Goal: Task Accomplishment & Management: Complete application form

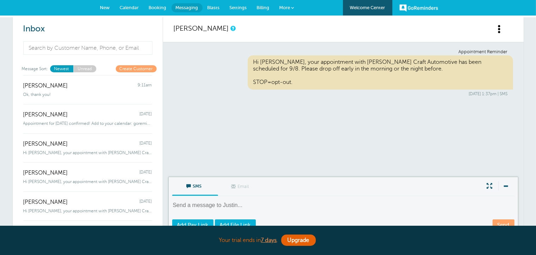
scroll to position [71, 0]
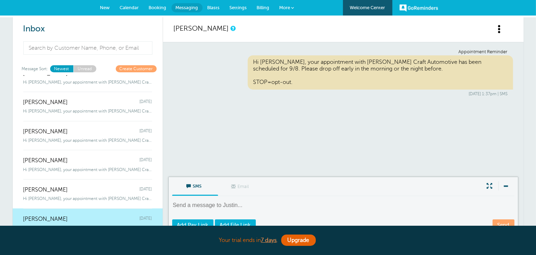
click at [131, 12] on link "Calendar" at bounding box center [129, 8] width 29 height 16
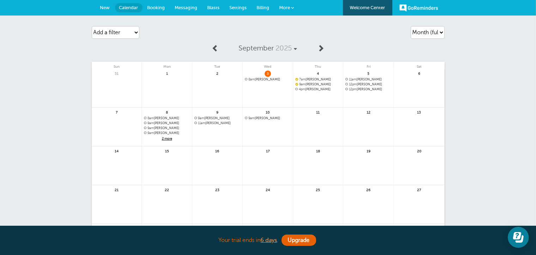
click at [103, 10] on span "New" at bounding box center [105, 7] width 10 height 5
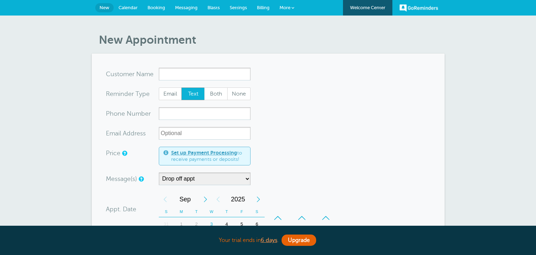
select select "160212"
click at [173, 73] on input "x-no-autofill" at bounding box center [205, 74] width 92 height 13
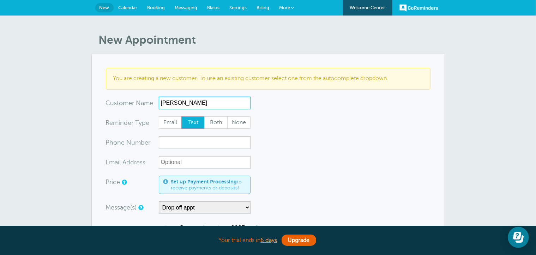
type input "Keri Schmitt"
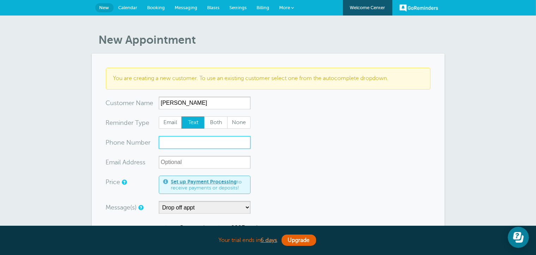
click at [165, 145] on input "xxx-no-autofill" at bounding box center [205, 142] width 92 height 13
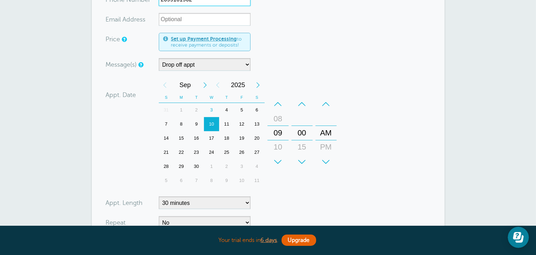
scroll to position [176, 0]
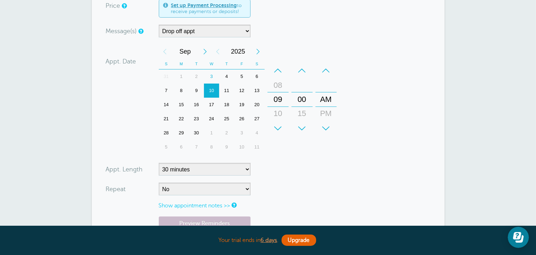
type input "2699101962"
click at [212, 164] on select "5 minutes 10 minutes 15 minutes 20 minutes 25 minutes 30 minutes 35 minutes 40 …" at bounding box center [205, 169] width 92 height 13
select select
click at [159, 163] on select "5 minutes 10 minutes 15 minutes 20 minutes 25 minutes 30 minutes 35 minutes 40 …" at bounding box center [205, 169] width 92 height 13
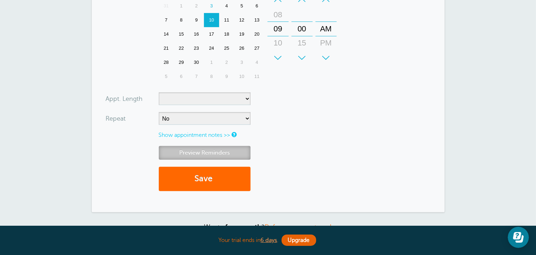
click at [209, 151] on link "Preview Reminders" at bounding box center [205, 153] width 92 height 14
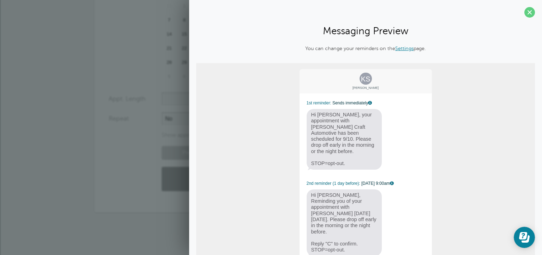
click at [478, 112] on div "KS Keri Schmitt 1st reminder: Sends immediately Hi Keri, your appointment with …" at bounding box center [365, 169] width 339 height 213
click at [524, 14] on span at bounding box center [529, 12] width 11 height 11
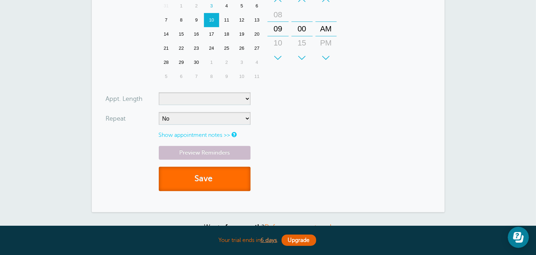
click at [216, 171] on button "Save" at bounding box center [205, 179] width 92 height 24
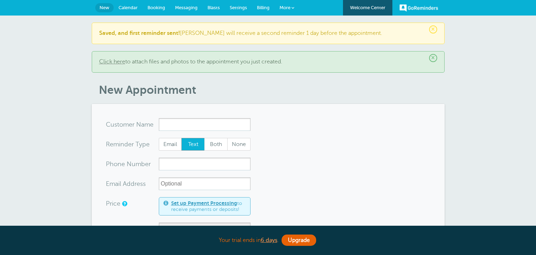
select select "160212"
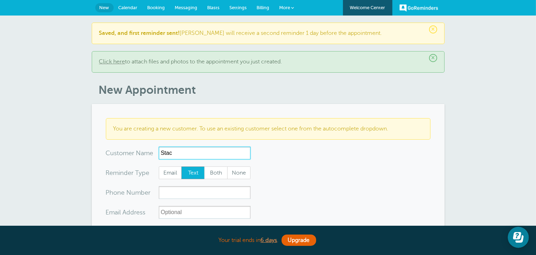
click at [183, 154] on input "Stac" at bounding box center [205, 153] width 92 height 13
type input "Stacey Hunter"
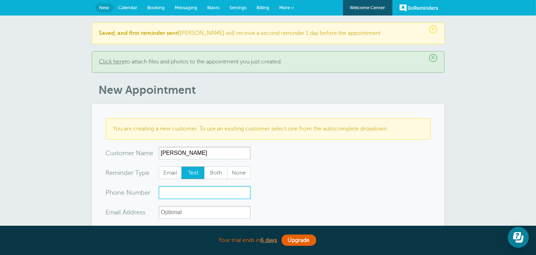
click at [187, 192] on input "xxx-no-autofill" at bounding box center [205, 192] width 92 height 13
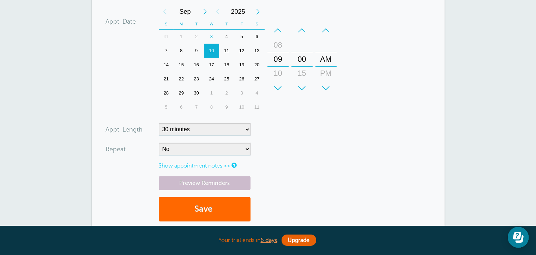
scroll to position [282, 0]
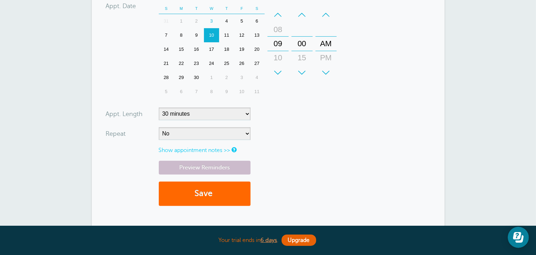
type input "2693704186"
drag, startPoint x: 194, startPoint y: 112, endPoint x: 195, endPoint y: 108, distance: 4.6
click at [194, 112] on select "5 minutes 10 minutes 15 minutes 20 minutes 25 minutes 30 minutes 35 minutes 40 …" at bounding box center [205, 114] width 92 height 13
click at [172, 111] on select "5 minutes 10 minutes 15 minutes 20 minutes 25 minutes 30 minutes 35 minutes 40 …" at bounding box center [205, 114] width 92 height 13
select select
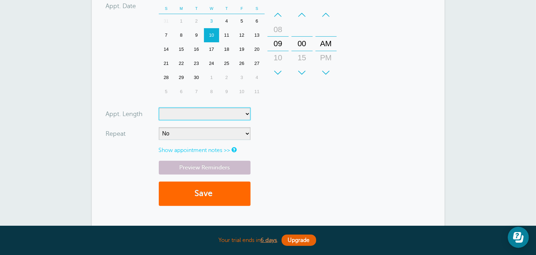
click at [159, 108] on select "5 minutes 10 minutes 15 minutes 20 minutes 25 minutes 30 minutes 35 minutes 40 …" at bounding box center [205, 114] width 92 height 13
click at [207, 194] on button "Save" at bounding box center [205, 194] width 92 height 24
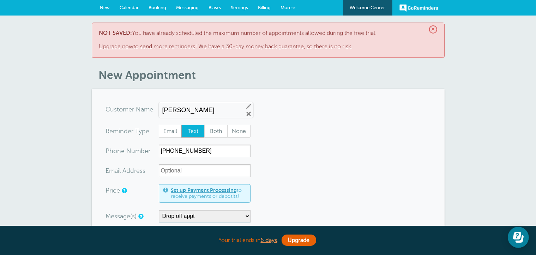
click at [126, 46] on link "Upgrade now" at bounding box center [116, 46] width 35 height 6
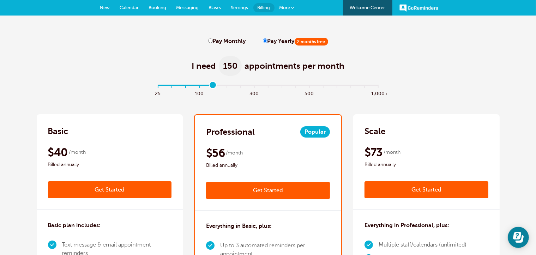
drag, startPoint x: 161, startPoint y: 86, endPoint x: 208, endPoint y: 93, distance: 48.1
type input "4"
click at [208, 87] on input "range" at bounding box center [268, 86] width 228 height 1
click at [103, 71] on div "I need 150 appointments per month" at bounding box center [268, 62] width 463 height 35
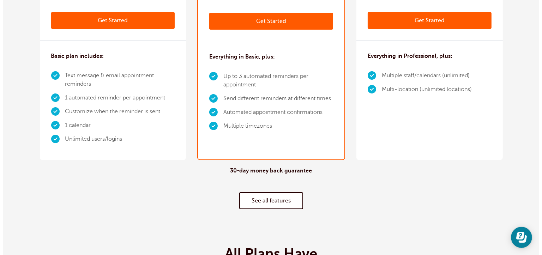
scroll to position [176, 0]
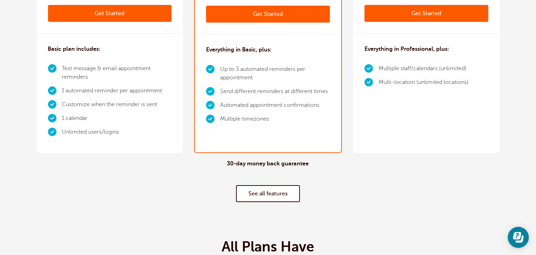
click at [104, 12] on link "Get Started" at bounding box center [110, 13] width 124 height 17
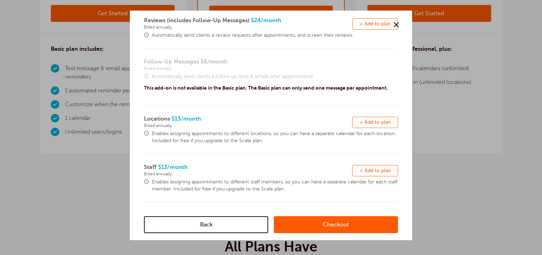
scroll to position [212, 0]
click at [303, 224] on link "Checkout" at bounding box center [336, 224] width 124 height 17
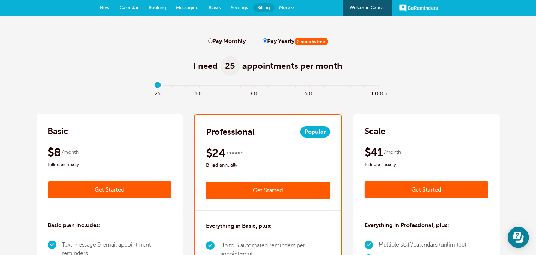
scroll to position [35, 0]
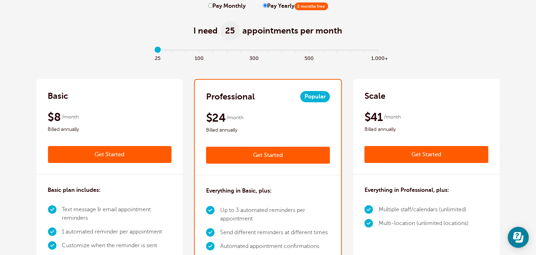
click at [116, 158] on link "Get Started" at bounding box center [110, 154] width 124 height 17
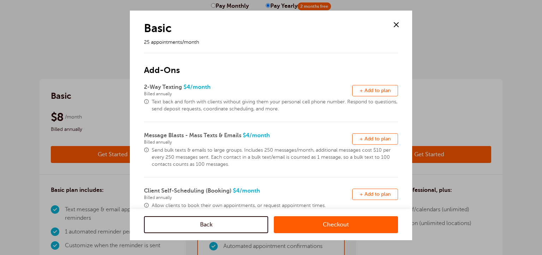
click at [113, 45] on div at bounding box center [271, 127] width 542 height 255
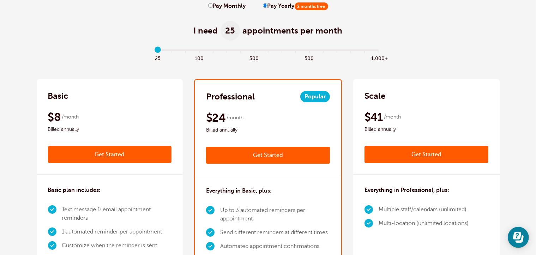
scroll to position [0, 0]
click at [123, 93] on div "Basic" at bounding box center [110, 95] width 124 height 11
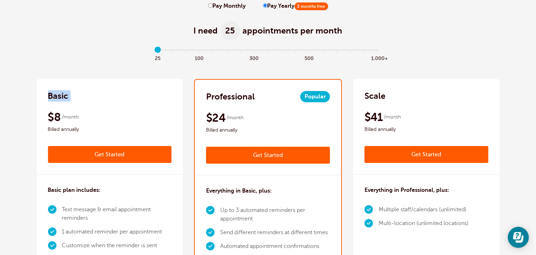
click at [123, 93] on div "Basic" at bounding box center [110, 95] width 124 height 11
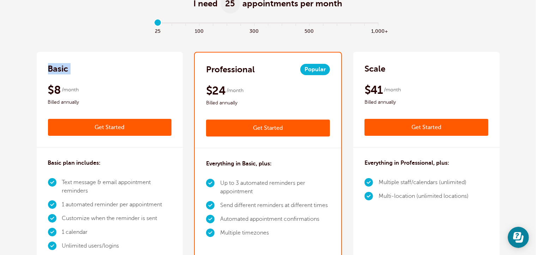
scroll to position [106, 0]
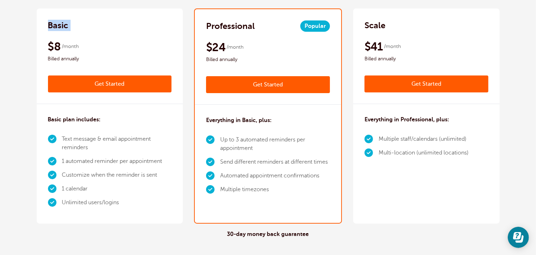
click at [120, 84] on link "Get Started" at bounding box center [110, 83] width 124 height 17
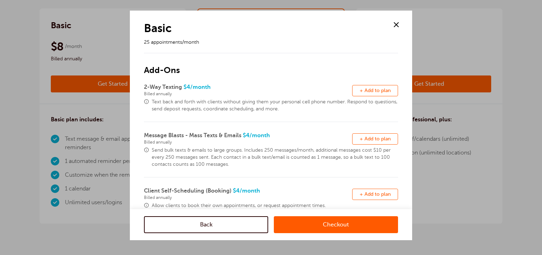
click at [120, 55] on div at bounding box center [271, 127] width 542 height 255
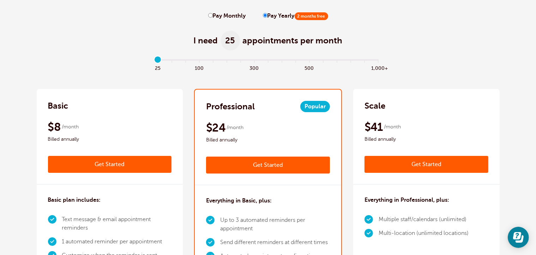
scroll to position [0, 0]
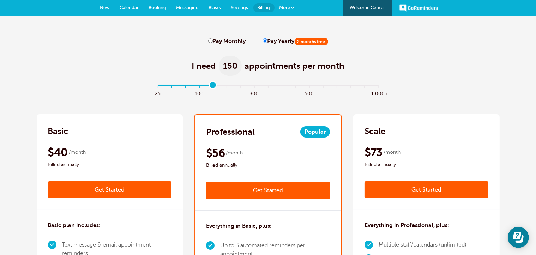
drag, startPoint x: 161, startPoint y: 85, endPoint x: 210, endPoint y: 93, distance: 49.6
click at [210, 87] on input "range" at bounding box center [268, 86] width 228 height 1
click at [198, 86] on input "range" at bounding box center [268, 86] width 228 height 1
click at [212, 86] on input "range" at bounding box center [268, 86] width 228 height 1
click at [199, 87] on input "range" at bounding box center [268, 86] width 228 height 1
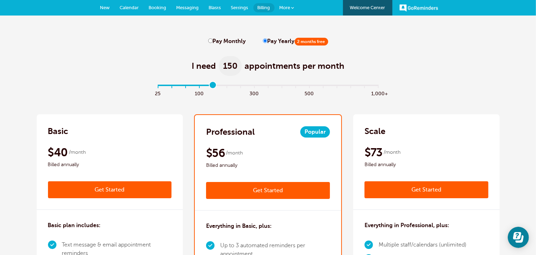
type input "4"
click at [212, 87] on input "range" at bounding box center [268, 86] width 228 height 1
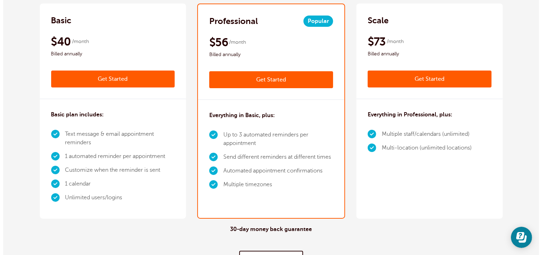
scroll to position [141, 0]
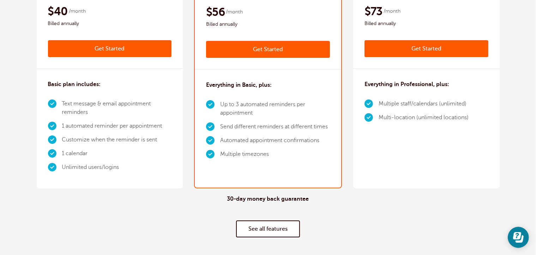
click at [140, 49] on link "Get Started" at bounding box center [110, 48] width 124 height 17
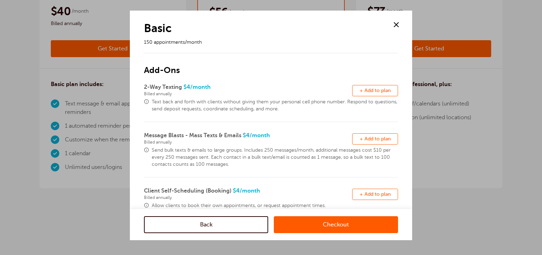
click at [297, 221] on link "Checkout" at bounding box center [336, 224] width 124 height 17
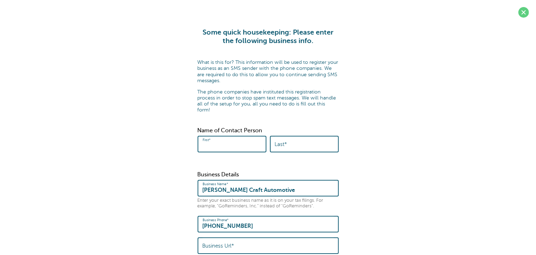
click at [248, 138] on input "First*" at bounding box center [231, 144] width 59 height 15
type input "[PERSON_NAME]"
type input "Carr"
click at [237, 150] on div "First* Andrea Last* Carr" at bounding box center [268, 147] width 141 height 22
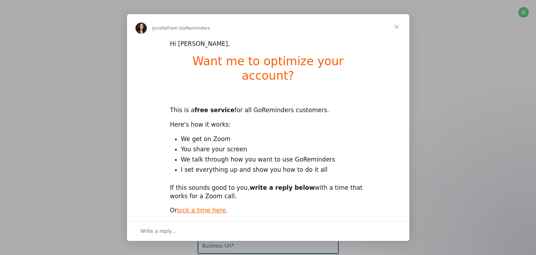
click at [397, 28] on span "Close" at bounding box center [396, 26] width 25 height 25
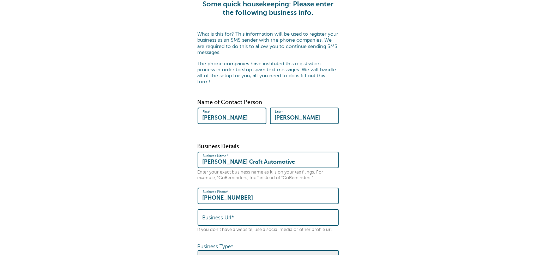
scroll to position [71, 0]
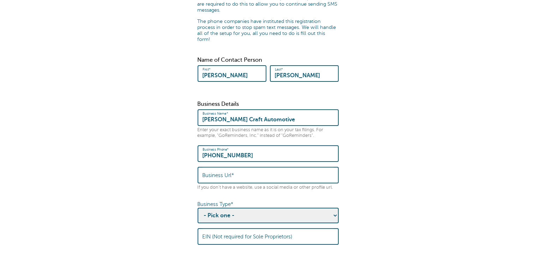
drag, startPoint x: 252, startPoint y: 149, endPoint x: 214, endPoint y: 146, distance: 37.9
click at [214, 146] on input "(269) 491-7787" at bounding box center [267, 153] width 131 height 15
type input "(269)3231233"
click at [235, 169] on input "Business Url*" at bounding box center [267, 175] width 131 height 15
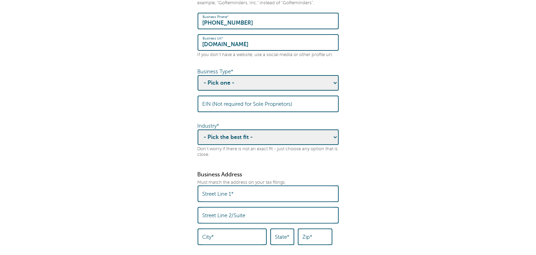
scroll to position [212, 0]
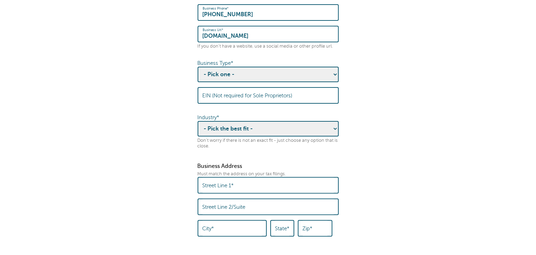
type input "carrcraft.com"
click at [228, 67] on select "- Pick one - Sole Proprietorship Partnership Limited Liability Corporation Co-o…" at bounding box center [268, 75] width 141 height 16
select select "Corporation"
click at [198, 67] on select "- Pick one - Sole Proprietorship Partnership Limited Liability Corporation Co-o…" at bounding box center [268, 75] width 141 height 16
click at [243, 127] on select "- Pick the best fit - Agriculture Automotive Banking Consumer Education Electro…" at bounding box center [268, 129] width 141 height 16
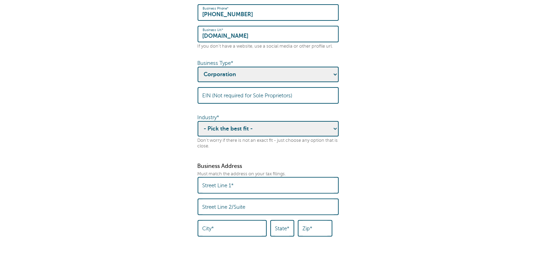
select select "AUTOMOTIVE"
click at [198, 121] on select "- Pick the best fit - Agriculture Automotive Banking Consumer Education Electro…" at bounding box center [268, 129] width 141 height 16
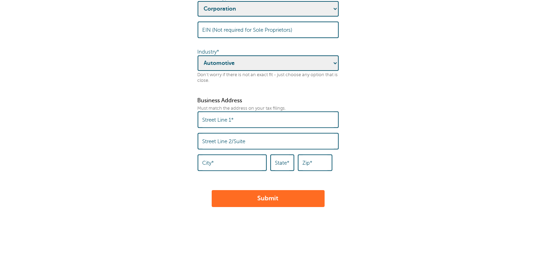
scroll to position [282, 0]
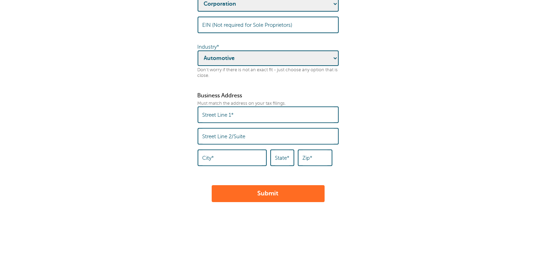
drag, startPoint x: 256, startPoint y: 91, endPoint x: 254, endPoint y: 100, distance: 9.1
click at [255, 96] on div "Business Address Must match the address on your tax filings. Street Line 1* Str…" at bounding box center [268, 131] width 141 height 79
click at [254, 107] on input "Street Line 1*" at bounding box center [267, 114] width 131 height 15
type input "7860 S Sprinkle Rd"
type input "Carr Craft Automotive"
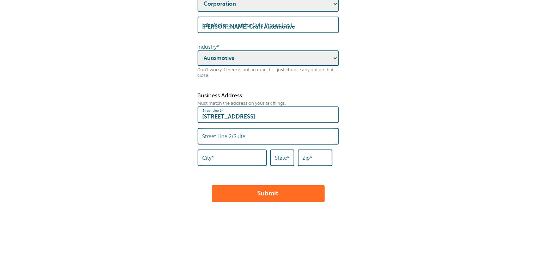
type input "Portage"
type input "MI"
type input "49002"
click at [290, 185] on button "Submit" at bounding box center [268, 193] width 113 height 17
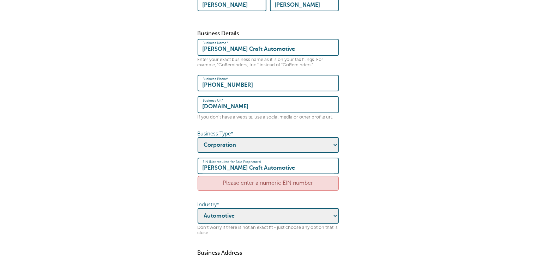
scroll to position [212, 0]
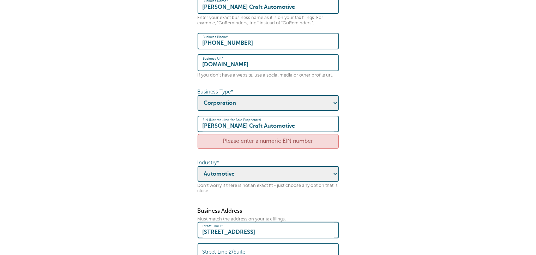
click at [274, 118] on input "[PERSON_NAME] Craft Automotive" at bounding box center [267, 123] width 131 height 15
drag, startPoint x: 268, startPoint y: 118, endPoint x: 183, endPoint y: 126, distance: 85.8
click at [183, 126] on form "× Please check the errors below. Some quick housekeeping: Please enter the foll…" at bounding box center [268, 67] width 522 height 501
type input "382523517"
click at [168, 131] on form "× Please check the errors below. Some quick housekeeping: Please enter the foll…" at bounding box center [268, 67] width 522 height 501
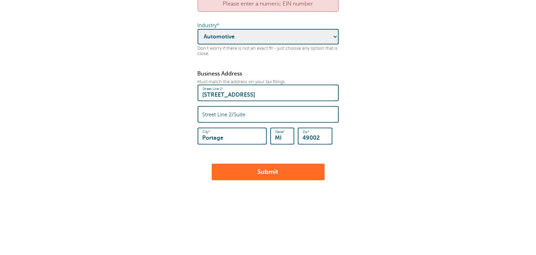
scroll to position [349, 0]
click at [244, 164] on button "Submit" at bounding box center [268, 171] width 113 height 17
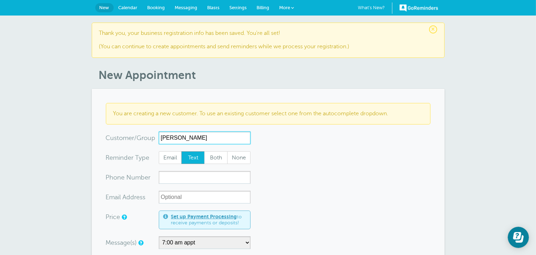
type input "[PERSON_NAME]"
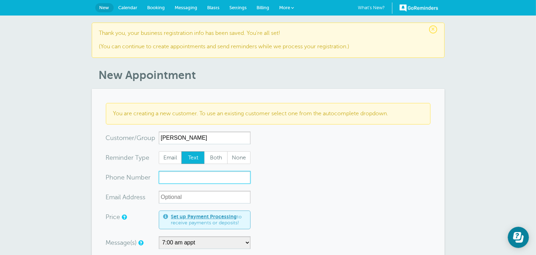
click at [188, 180] on input "xxx-no-autofill" at bounding box center [205, 177] width 92 height 13
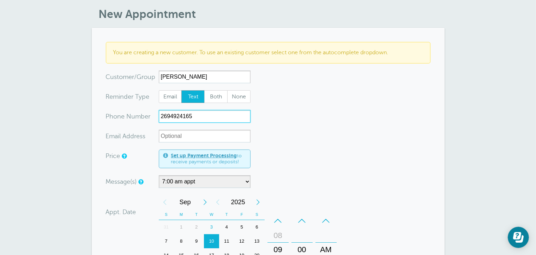
scroll to position [71, 0]
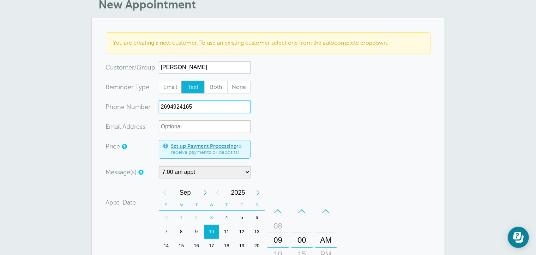
type input "2694924165"
click at [195, 174] on select "7:00 am appt" at bounding box center [205, 172] width 92 height 13
click at [198, 71] on input "[PERSON_NAME]" at bounding box center [205, 67] width 92 height 13
click at [230, 171] on select "7:00 am appt" at bounding box center [205, 172] width 92 height 13
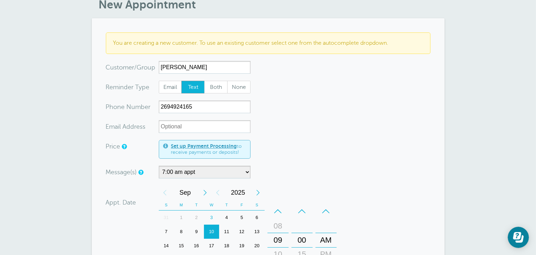
click at [274, 178] on div "Message(s) 7:00 am appt Custom Message Start with 7:00 am appt Confirmation and…" at bounding box center [220, 172] width 229 height 13
click at [244, 174] on select "7:00 am appt" at bounding box center [205, 172] width 92 height 13
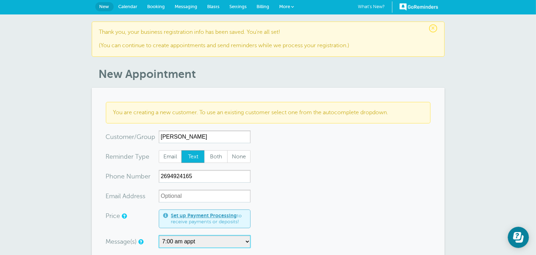
scroll to position [0, 0]
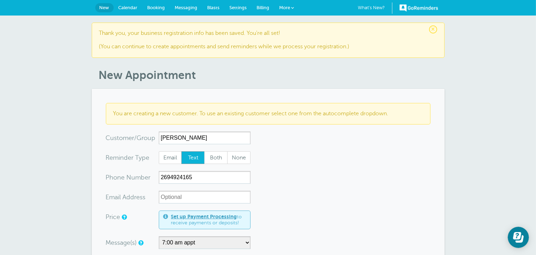
click at [288, 84] on article "× Thank you, your business registration info has been saved. You're all set! (Y…" at bounding box center [268, 259] width 353 height 472
click at [132, 5] on span "Calendar" at bounding box center [128, 7] width 19 height 5
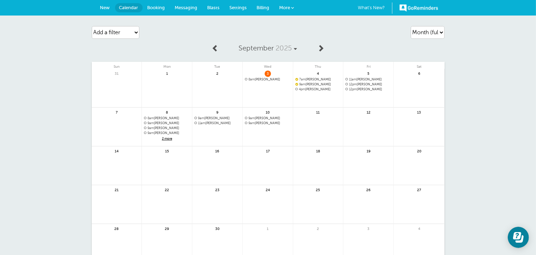
click at [104, 6] on span "New" at bounding box center [105, 7] width 10 height 5
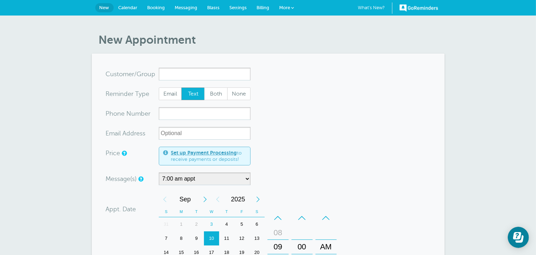
click at [251, 176] on div "Message(s) 7:00 am appt Custom Message Start with 7:00 am appt Confirmation and…" at bounding box center [220, 178] width 229 height 13
click at [246, 179] on select "7:00 am appt" at bounding box center [205, 178] width 92 height 13
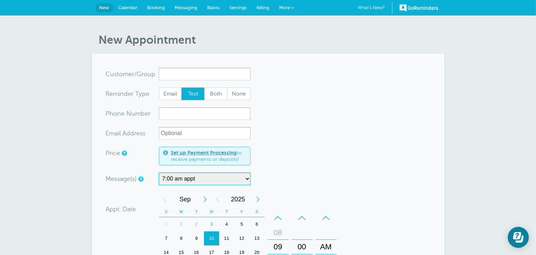
click at [246, 179] on select "7:00 am appt" at bounding box center [205, 178] width 92 height 13
click at [223, 178] on select "7:00 am appt" at bounding box center [205, 178] width 92 height 13
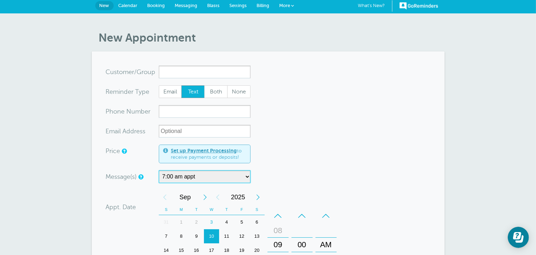
scroll to position [212, 0]
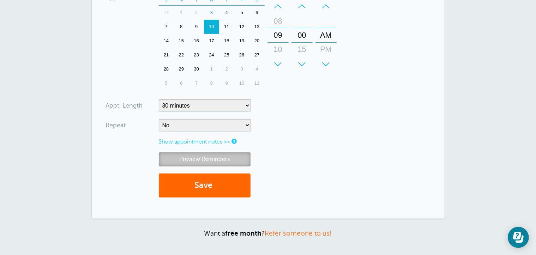
click at [213, 160] on link "Preview Reminders" at bounding box center [205, 159] width 92 height 14
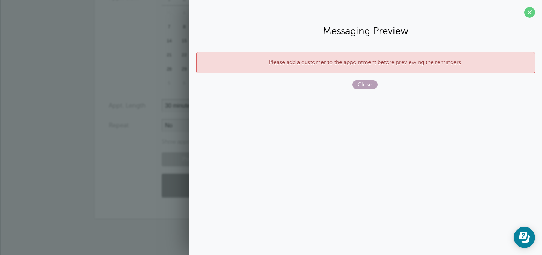
click at [356, 88] on span "Close" at bounding box center [364, 84] width 25 height 8
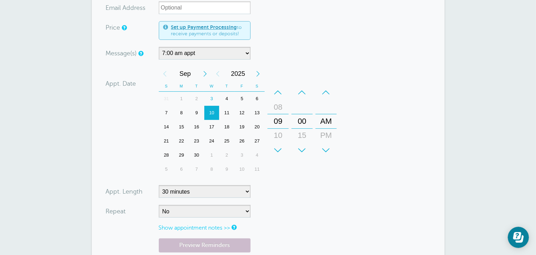
scroll to position [0, 0]
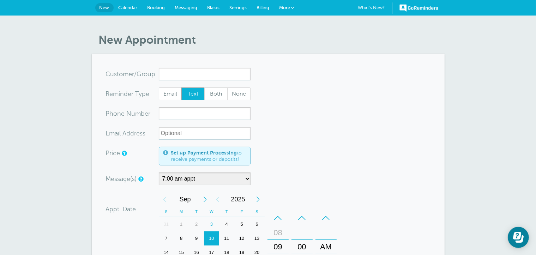
click at [183, 8] on span "Messaging" at bounding box center [186, 7] width 23 height 5
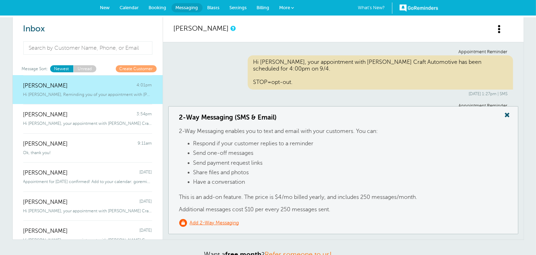
scroll to position [44, 0]
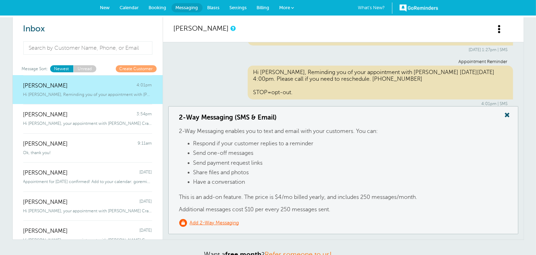
click at [150, 6] on span "Booking" at bounding box center [158, 7] width 18 height 5
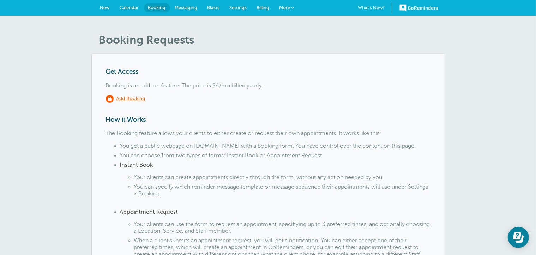
click at [236, 9] on span "Settings" at bounding box center [238, 7] width 17 height 5
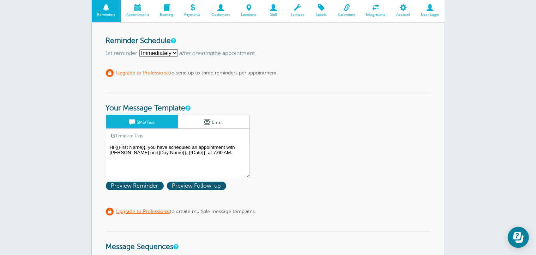
scroll to position [71, 0]
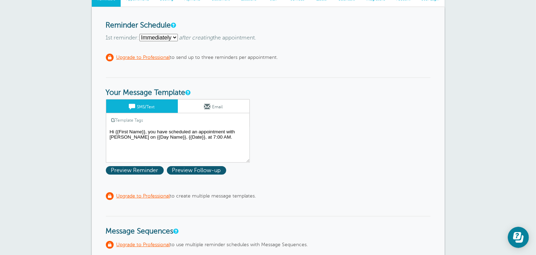
click at [176, 35] on select "Immediately 1 2 3 4 5 6 7 8 9 10 11 12 13 14 15 16 17 18 19 20 21 22 23 24 25 2…" at bounding box center [158, 37] width 38 height 7
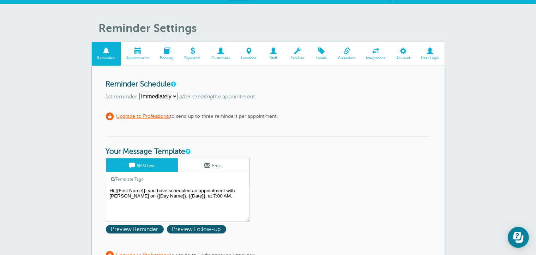
scroll to position [0, 0]
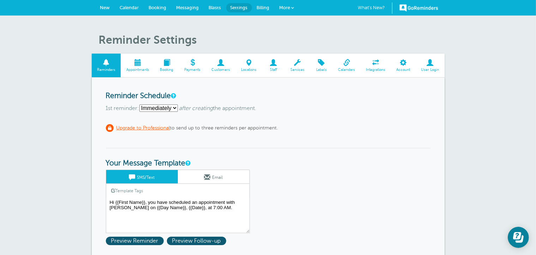
click at [176, 107] on select "Immediately 1 2 3 4 5 6 7 8 9 10 11 12 13 14 15 16 17 18 19 20 21 22 23 24 25 2…" at bounding box center [158, 107] width 38 height 7
click at [109, 65] on span at bounding box center [106, 62] width 29 height 7
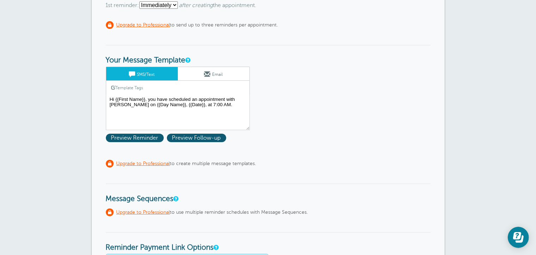
scroll to position [106, 0]
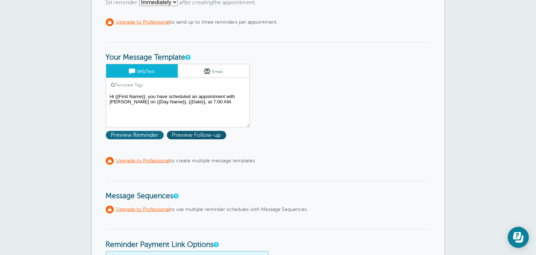
click at [145, 133] on span "Preview Reminder" at bounding box center [135, 135] width 58 height 8
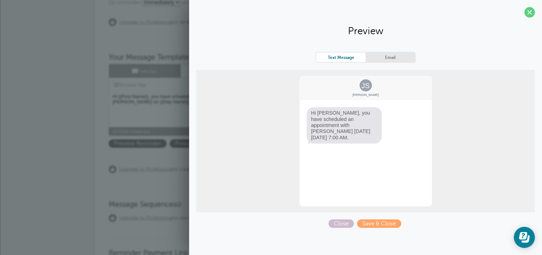
click at [148, 110] on textarea "Hi {{First Name}}, you have scheduled an appointment with Carr Craft on {{Day N…" at bounding box center [181, 109] width 144 height 35
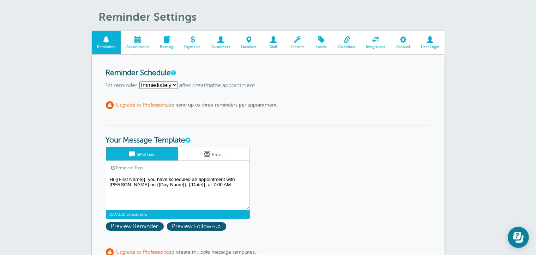
scroll to position [0, 0]
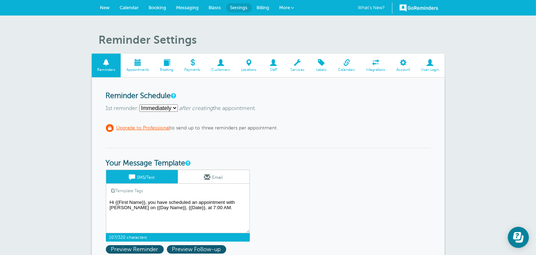
click at [176, 107] on select "Immediately 1 2 3 4 5 6 7 8 9 10 11 12 13 14 15 16 17 18 19 20 21 22 23 24 25 2…" at bounding box center [158, 107] width 38 height 7
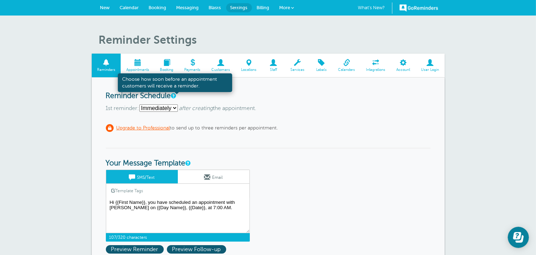
click at [175, 97] on link at bounding box center [173, 95] width 4 height 5
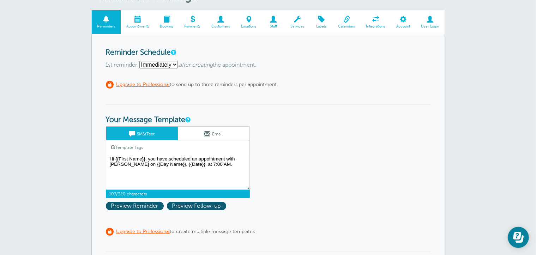
scroll to position [106, 0]
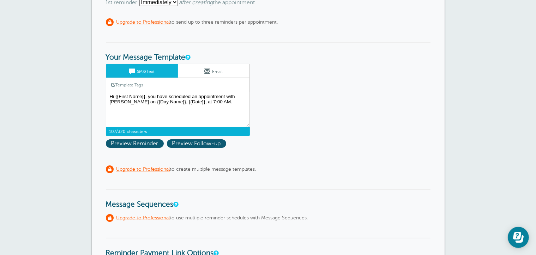
click at [147, 70] on link "SMS/Text" at bounding box center [142, 70] width 72 height 13
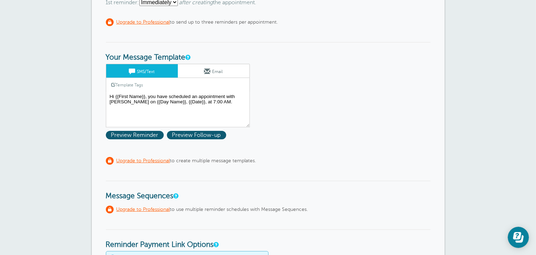
click at [147, 70] on link "SMS/Text" at bounding box center [142, 70] width 72 height 13
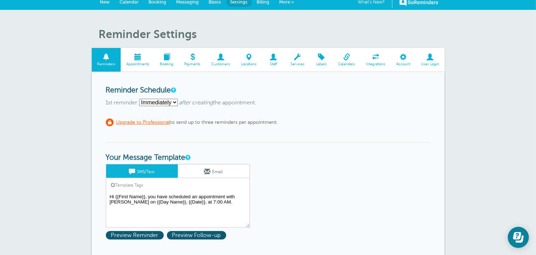
scroll to position [0, 0]
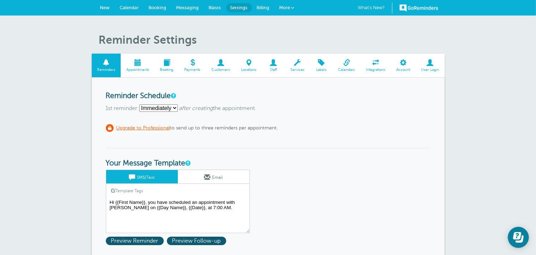
click at [238, 7] on span "Settings" at bounding box center [238, 7] width 17 height 5
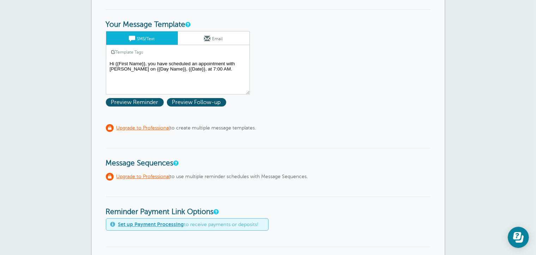
scroll to position [212, 0]
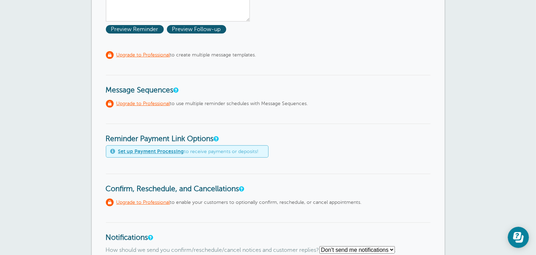
click at [151, 102] on u "Upgrade to Professional" at bounding box center [143, 103] width 54 height 5
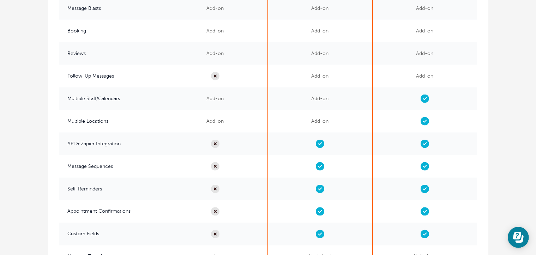
scroll to position [1270, 0]
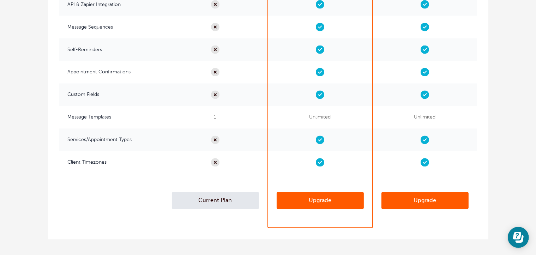
click at [303, 194] on link "Upgrade" at bounding box center [320, 200] width 87 height 17
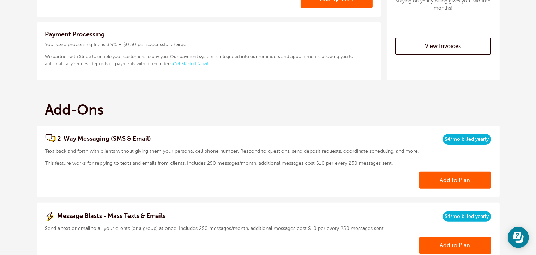
scroll to position [35, 0]
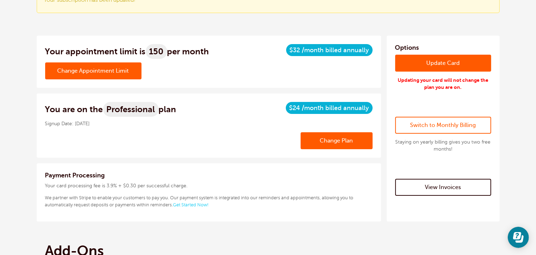
click at [108, 73] on link "Change Appointment Limit" at bounding box center [93, 70] width 96 height 17
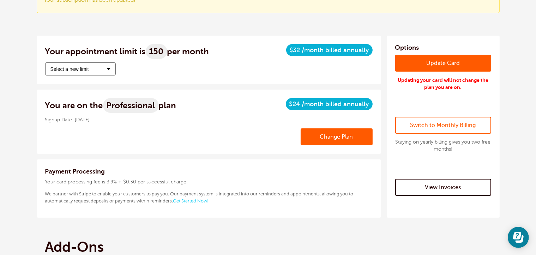
click at [109, 70] on button "Select a new limit" at bounding box center [80, 68] width 71 height 13
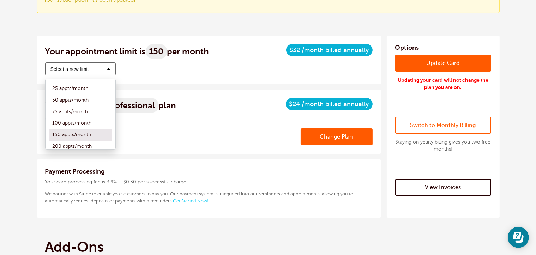
click at [170, 69] on div "Change Appointment Limit Select a new limit 25 appts/month 50 appts/month 75 ap…" at bounding box center [208, 68] width 327 height 13
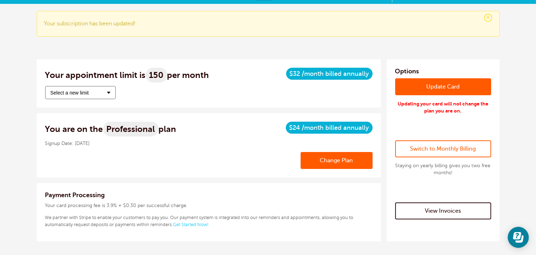
scroll to position [0, 0]
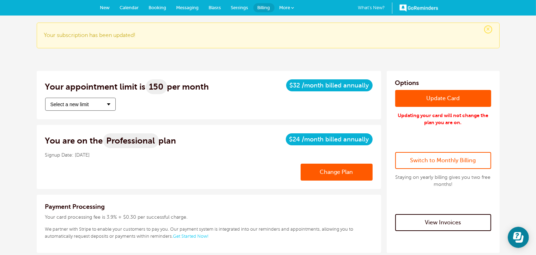
click at [174, 6] on link "Messaging" at bounding box center [187, 8] width 32 height 16
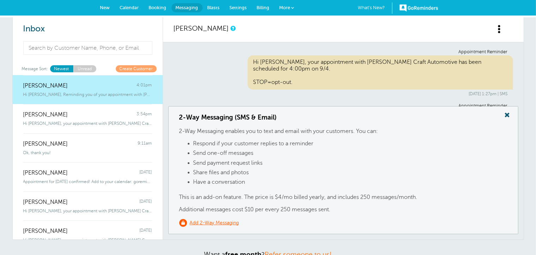
scroll to position [44, 0]
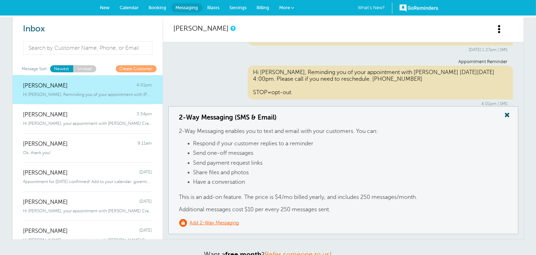
click at [234, 8] on span "Settings" at bounding box center [238, 7] width 17 height 5
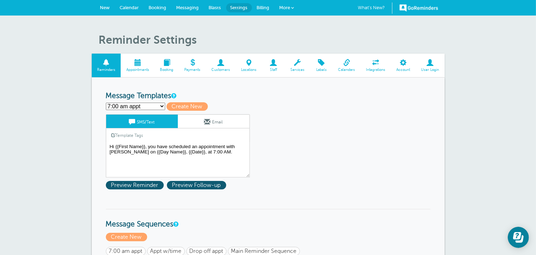
click at [161, 104] on select "7:00 am appt Appt w/time Appt w/time Reminder Drop off appt Drop off Reminder F…" at bounding box center [135, 106] width 59 height 7
click at [270, 5] on link "Billing" at bounding box center [263, 8] width 23 height 16
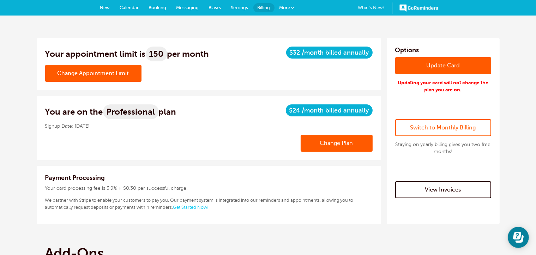
click at [131, 72] on link "Change Appointment Limit" at bounding box center [93, 73] width 96 height 17
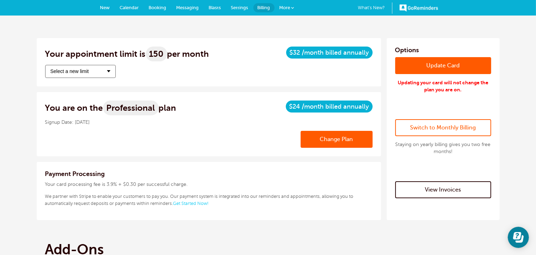
click at [107, 73] on button "Select a new limit" at bounding box center [80, 71] width 71 height 13
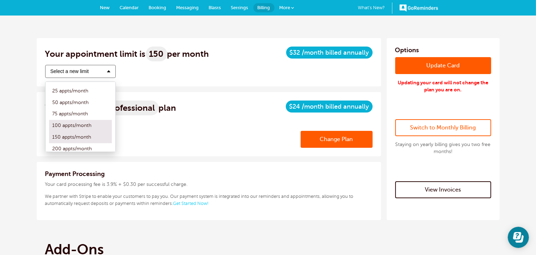
click at [77, 126] on label "100 appts/month" at bounding box center [80, 126] width 63 height 12
click at [49, 126] on input "100 appts/month" at bounding box center [49, 125] width 0 height 5
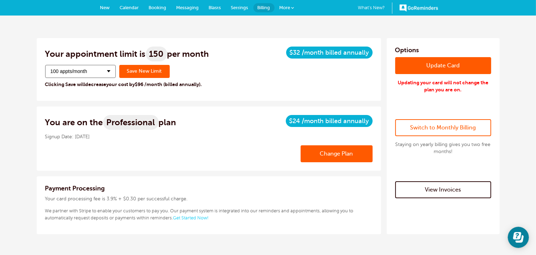
click at [335, 120] on span "Billed annually" at bounding box center [347, 120] width 43 height 7
click at [98, 6] on link "New" at bounding box center [105, 8] width 20 height 16
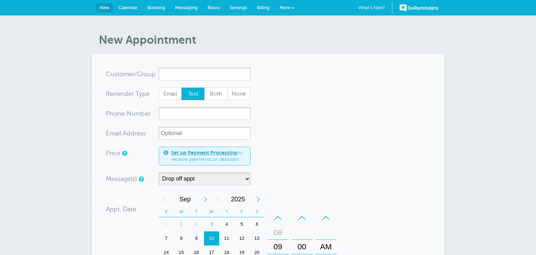
select select "160212"
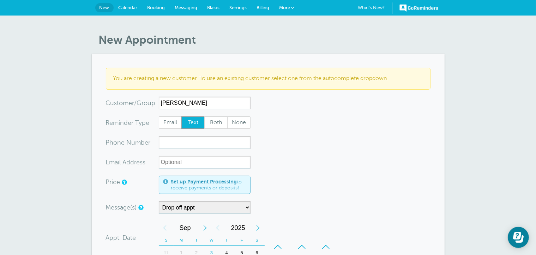
type input "[PERSON_NAME]"
click at [189, 145] on input "xxx-no-autofill" at bounding box center [205, 142] width 92 height 13
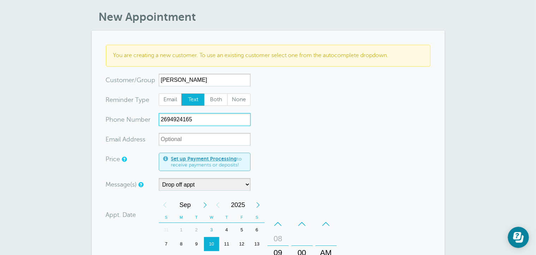
scroll to position [35, 0]
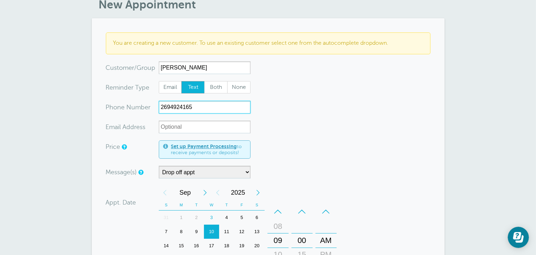
click at [181, 229] on div "8" at bounding box center [181, 232] width 15 height 14
type input "2694924165"
click at [275, 166] on div "Message(s) 7:00 am appt Appt w/time Drop off appt Main Reminder Sequence Custom…" at bounding box center [220, 172] width 229 height 13
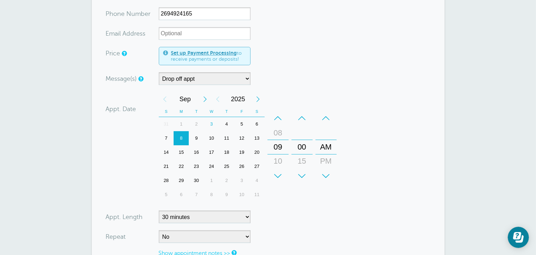
scroll to position [141, 0]
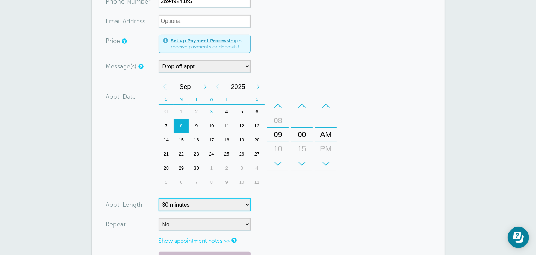
click at [216, 201] on select "5 minutes 10 minutes 15 minutes 20 minutes 25 minutes 30 minutes 35 minutes 40 …" at bounding box center [205, 204] width 92 height 13
select select
click at [159, 198] on select "5 minutes 10 minutes 15 minutes 20 minutes 25 minutes 30 minutes 35 minutes 40 …" at bounding box center [205, 204] width 92 height 13
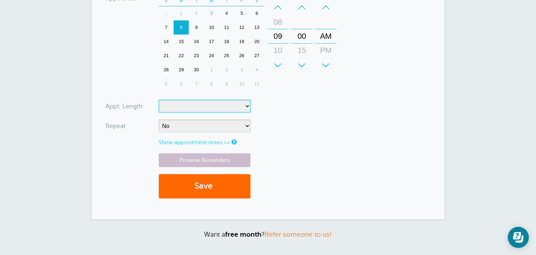
scroll to position [247, 0]
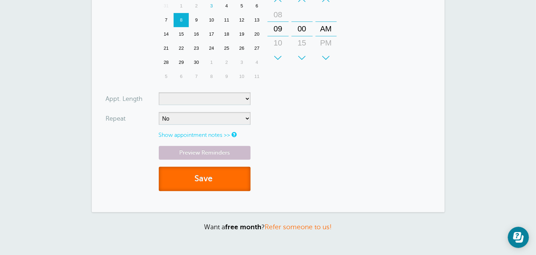
click at [246, 181] on button "Save" at bounding box center [205, 179] width 92 height 24
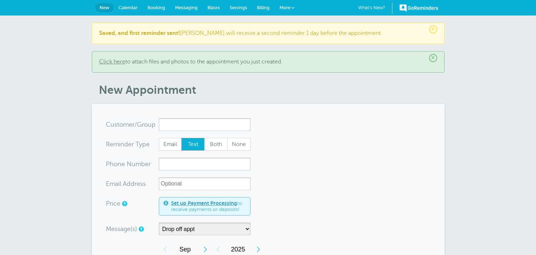
select select "160212"
click at [139, 7] on link "Calendar" at bounding box center [128, 8] width 29 height 16
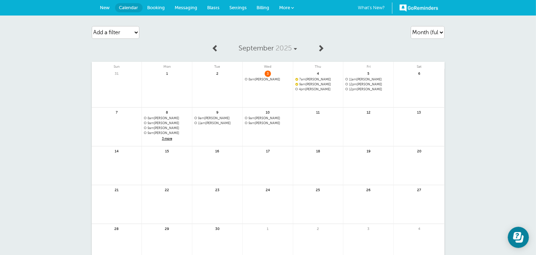
click at [269, 112] on span "10" at bounding box center [268, 111] width 6 height 5
click at [268, 120] on div "9am Nicole Fitzgerald" at bounding box center [268, 120] width 50 height 9
click at [265, 129] on link at bounding box center [268, 141] width 50 height 31
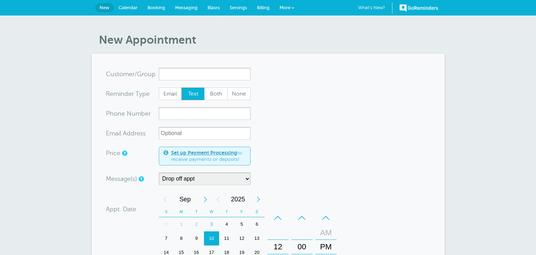
select select "160212"
click at [131, 5] on link "Calendar" at bounding box center [128, 8] width 29 height 16
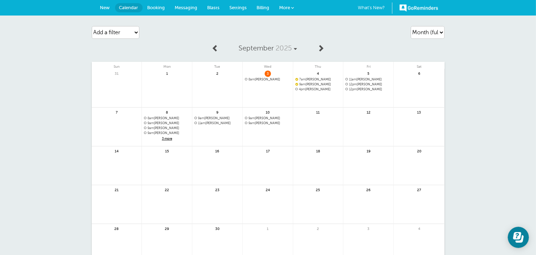
click at [109, 8] on span "New" at bounding box center [105, 7] width 10 height 5
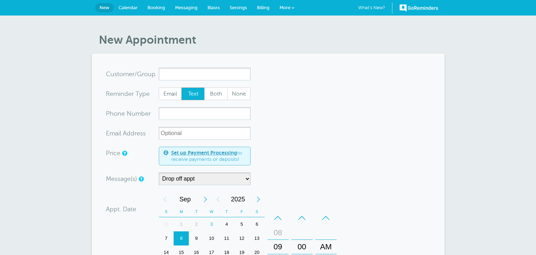
select select "160212"
click at [169, 72] on input "x-no-autofill" at bounding box center [205, 74] width 92 height 13
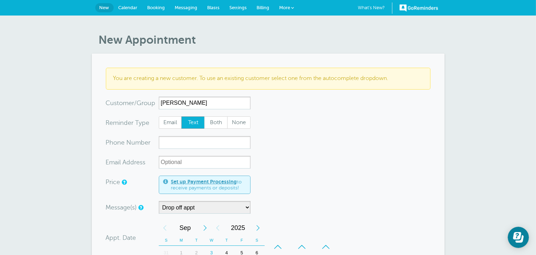
type input "Stacey Hunter"
click at [195, 144] on input "xxx-no-autofill" at bounding box center [205, 142] width 92 height 13
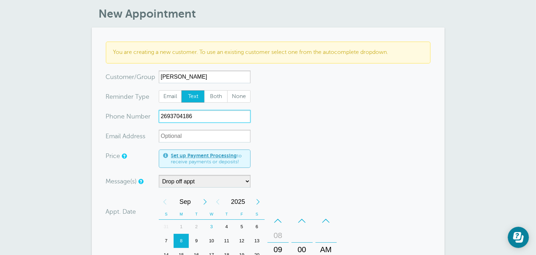
scroll to position [71, 0]
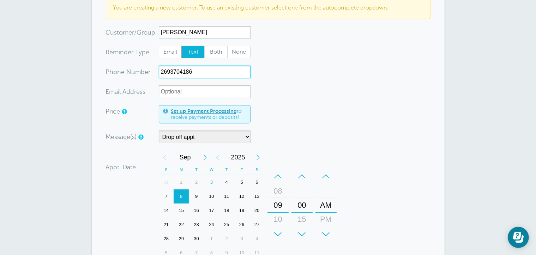
click at [212, 197] on div "10" at bounding box center [211, 196] width 15 height 14
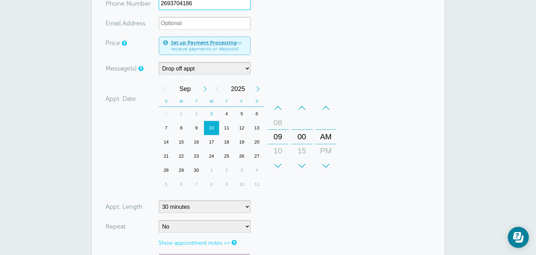
scroll to position [176, 0]
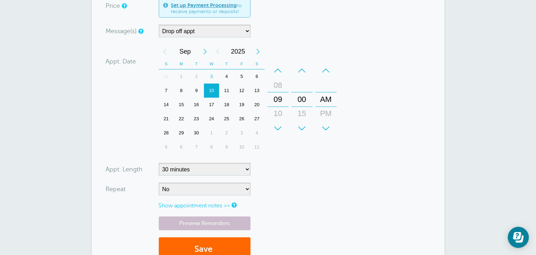
type input "2693704186"
click at [211, 169] on select "5 minutes 10 minutes 15 minutes 20 minutes 25 minutes 30 minutes 35 minutes 40 …" at bounding box center [205, 169] width 92 height 13
select select
click at [159, 163] on select "5 minutes 10 minutes 15 minutes 20 minutes 25 minutes 30 minutes 35 minutes 40 …" at bounding box center [205, 169] width 92 height 13
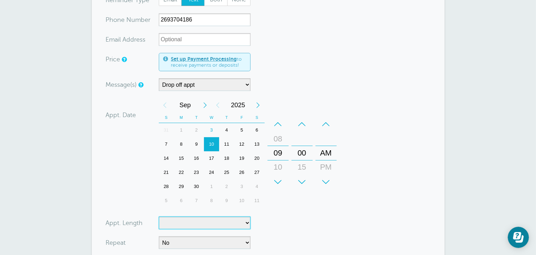
scroll to position [35, 0]
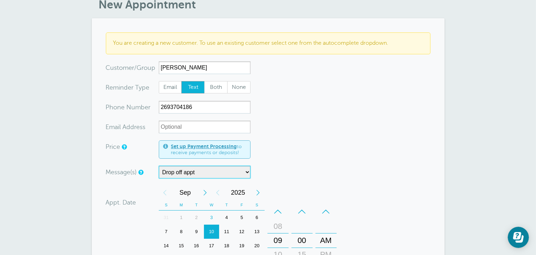
click at [234, 172] on select "7:00 am appt Appt w/time Drop off appt Main Reminder Sequence" at bounding box center [205, 172] width 92 height 13
click at [159, 166] on select "7:00 am appt Appt w/time Drop off appt Main Reminder Sequence" at bounding box center [205, 172] width 92 height 13
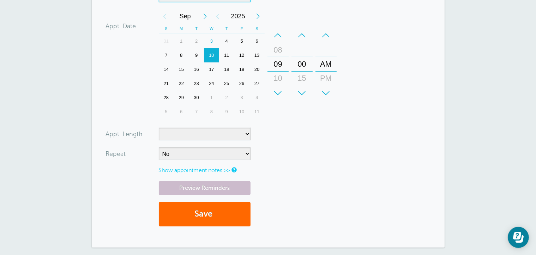
scroll to position [282, 0]
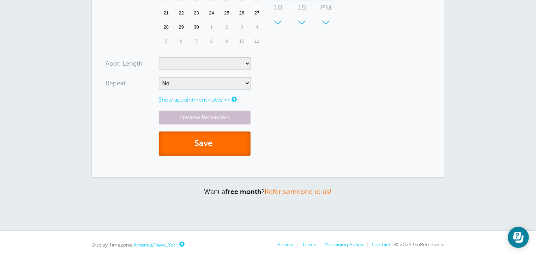
click at [236, 146] on button "Save" at bounding box center [205, 144] width 92 height 24
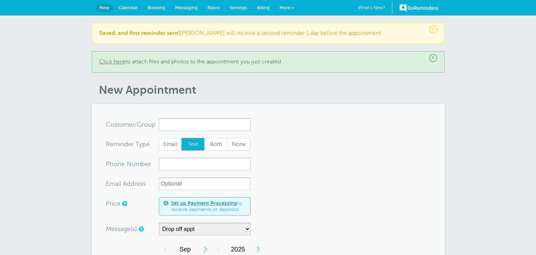
select select "160212"
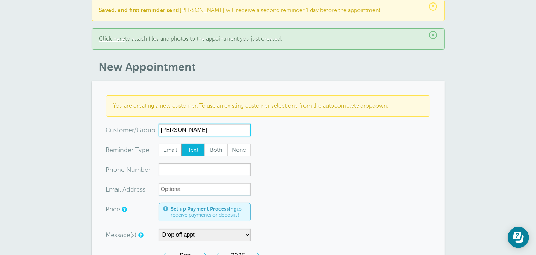
scroll to position [35, 0]
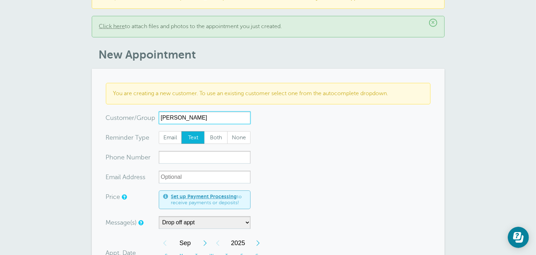
type input "Heather Long"
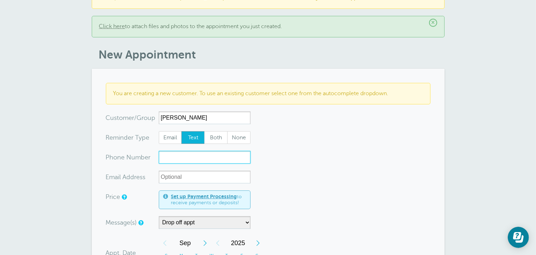
click at [208, 156] on input "xxx-no-autofill" at bounding box center [205, 157] width 92 height 13
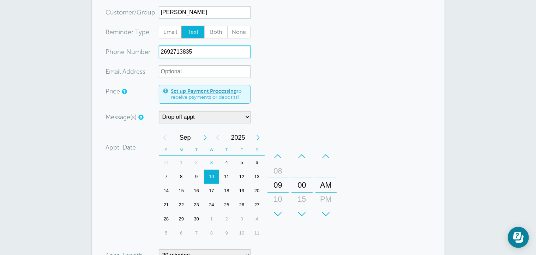
scroll to position [141, 0]
click at [224, 174] on div "11" at bounding box center [226, 176] width 15 height 14
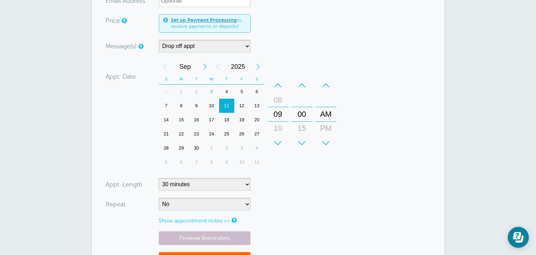
scroll to position [247, 0]
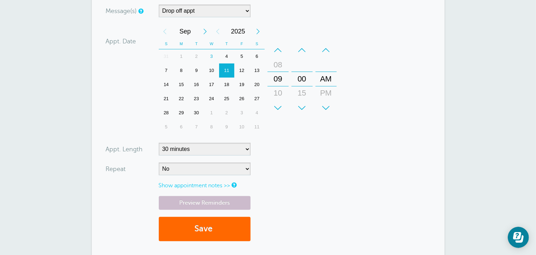
type input "2692713835"
click at [226, 150] on select "5 minutes 10 minutes 15 minutes 20 minutes 25 minutes 30 minutes 35 minutes 40 …" at bounding box center [205, 149] width 92 height 13
select select
click at [159, 143] on select "5 minutes 10 minutes 15 minutes 20 minutes 25 minutes 30 minutes 35 minutes 40 …" at bounding box center [205, 149] width 92 height 13
click button "Save"
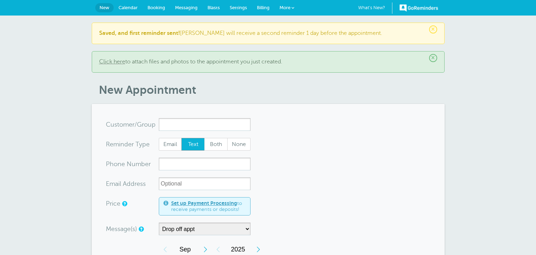
select select "160212"
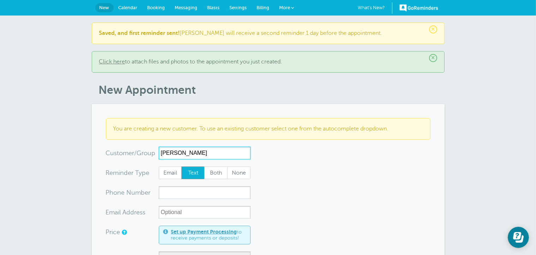
type input "[PERSON_NAME]"
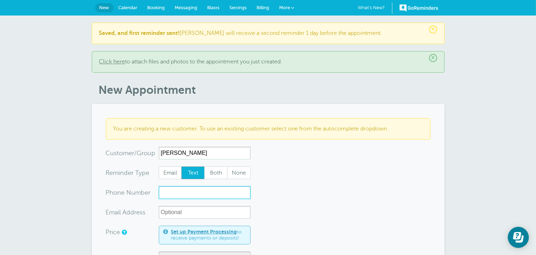
click at [190, 193] on input "xxx-no-autofill" at bounding box center [205, 192] width 92 height 13
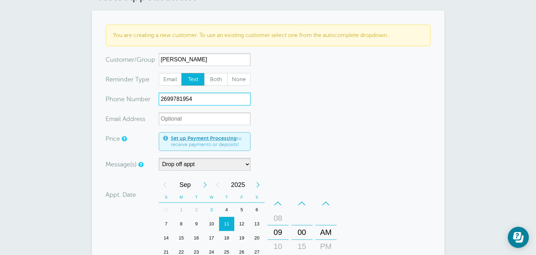
scroll to position [106, 0]
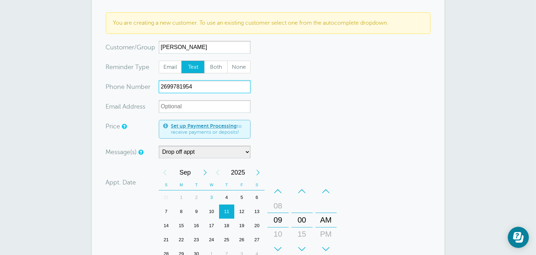
type input "2699781954"
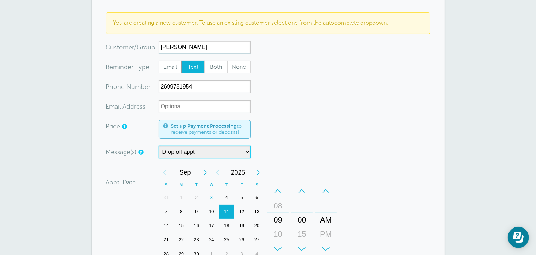
click at [198, 147] on select "7:00 am appt Appt w/time Drop off appt Main Reminder Sequence" at bounding box center [205, 152] width 92 height 13
select select "160677"
click at [159, 146] on select "7:00 am appt Appt w/time Drop off appt Main Reminder Sequence" at bounding box center [205, 152] width 92 height 13
click at [243, 211] on div "12" at bounding box center [241, 212] width 15 height 14
click at [279, 193] on div "–" at bounding box center [277, 191] width 21 height 14
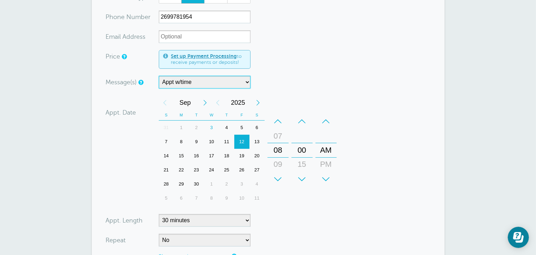
scroll to position [176, 0]
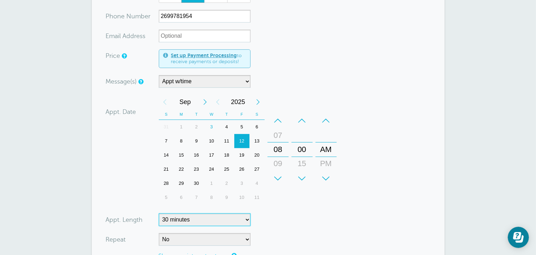
click at [217, 215] on select "5 minutes 10 minutes 15 minutes 20 minutes 25 minutes 30 minutes 35 minutes 40 …" at bounding box center [205, 219] width 92 height 13
select select
click at [159, 213] on select "5 minutes 10 minutes 15 minutes 20 minutes 25 minutes 30 minutes 35 minutes 40 …" at bounding box center [205, 219] width 92 height 13
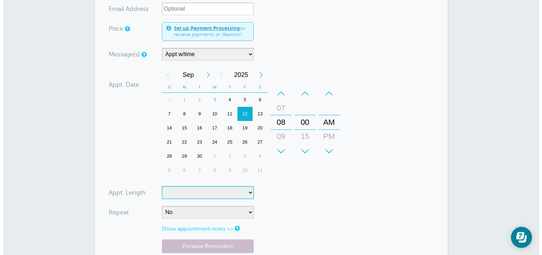
scroll to position [247, 0]
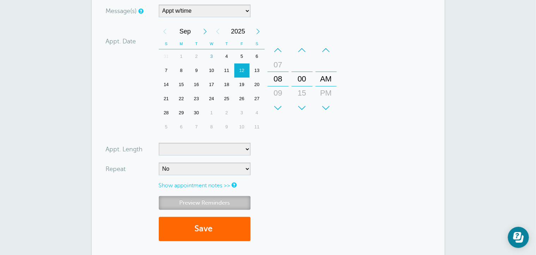
click at [194, 204] on link "Preview Reminders" at bounding box center [205, 203] width 92 height 14
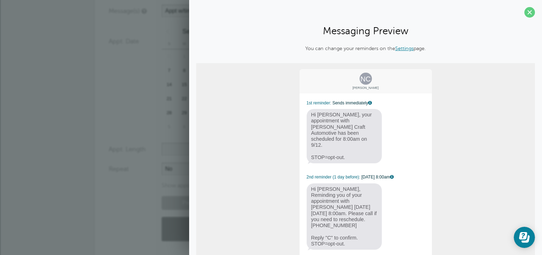
click at [492, 177] on div "NC Nick Cahill 1st reminder: Sends immediately Hi Nick, your appointment with C…" at bounding box center [365, 166] width 339 height 207
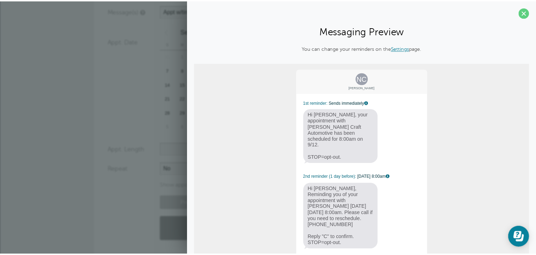
scroll to position [17, 0]
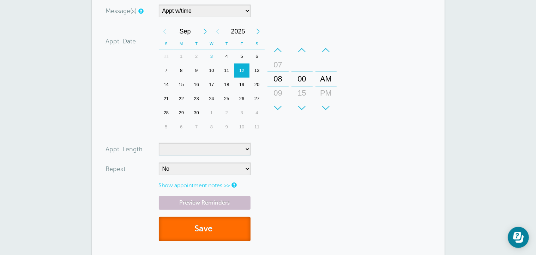
click at [193, 222] on button "Save" at bounding box center [205, 229] width 92 height 24
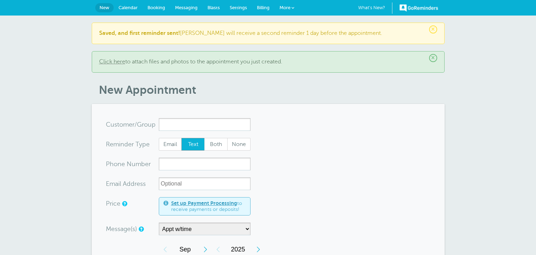
select select "160677"
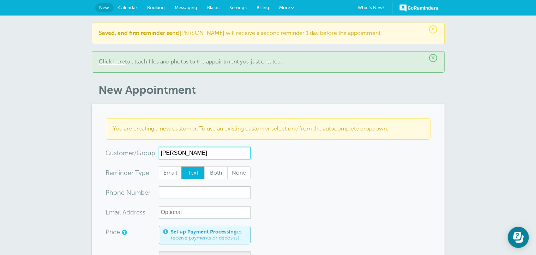
type input "[PERSON_NAME]"
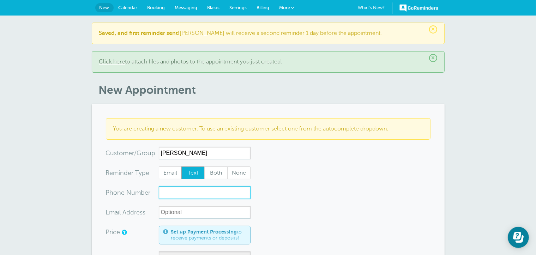
click at [202, 190] on input "xxx-no-autofill" at bounding box center [205, 192] width 92 height 13
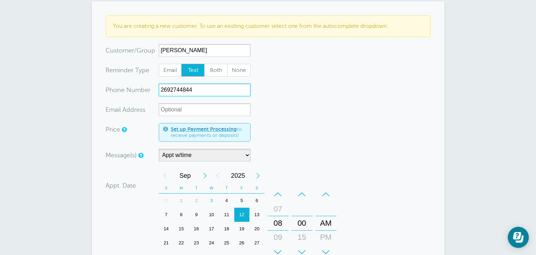
scroll to position [141, 0]
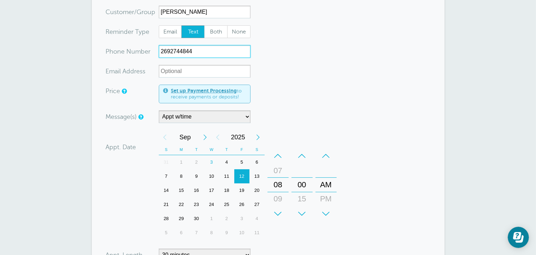
click at [276, 211] on div "+" at bounding box center [277, 214] width 21 height 14
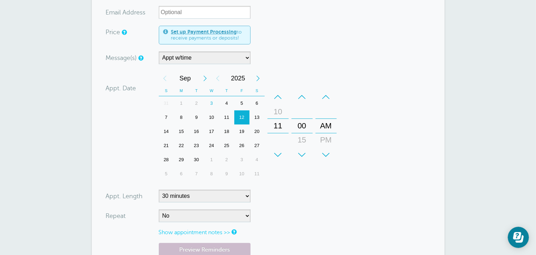
scroll to position [212, 0]
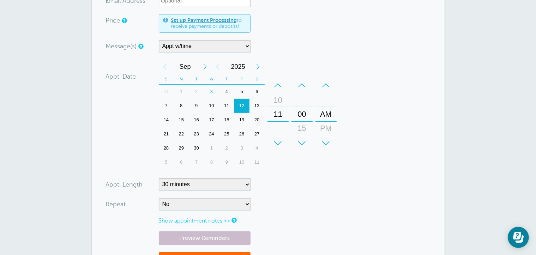
type input "2692744844"
click at [206, 187] on select "5 minutes 10 minutes 15 minutes 20 minutes 25 minutes 30 minutes 35 minutes 40 …" at bounding box center [205, 184] width 92 height 13
select select
click at [159, 178] on select "5 minutes 10 minutes 15 minutes 20 minutes 25 minutes 30 minutes 35 minutes 40 …" at bounding box center [205, 184] width 92 height 13
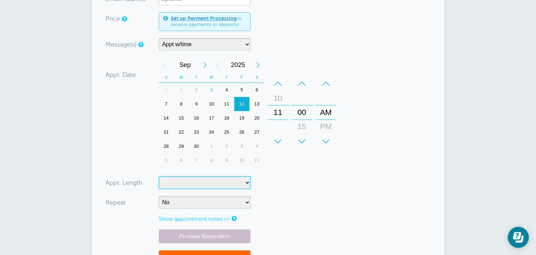
scroll to position [282, 0]
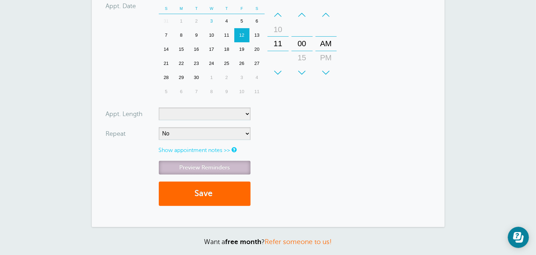
click at [198, 164] on link "Preview Reminders" at bounding box center [205, 168] width 92 height 14
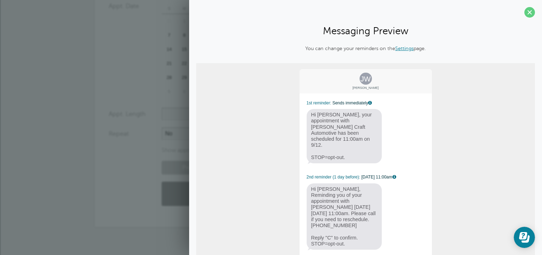
click at [43, 174] on div "× Saved, and first reminder sent! [PERSON_NAME] will receive a second reminder …" at bounding box center [271, 7] width 542 height 548
